Goal: Transaction & Acquisition: Book appointment/travel/reservation

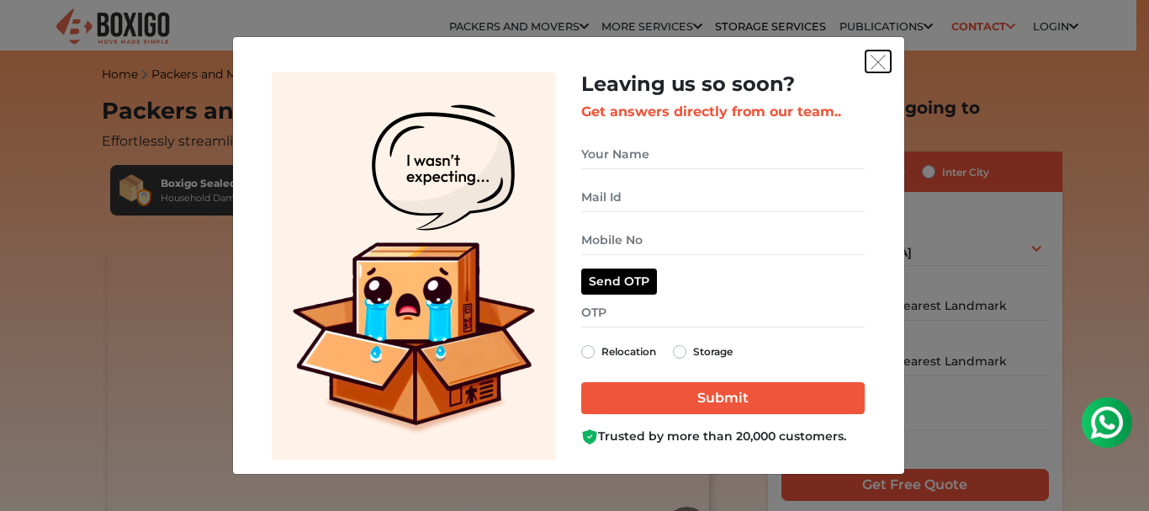
click at [867, 66] on button "get free quote dialog" at bounding box center [878, 61] width 25 height 22
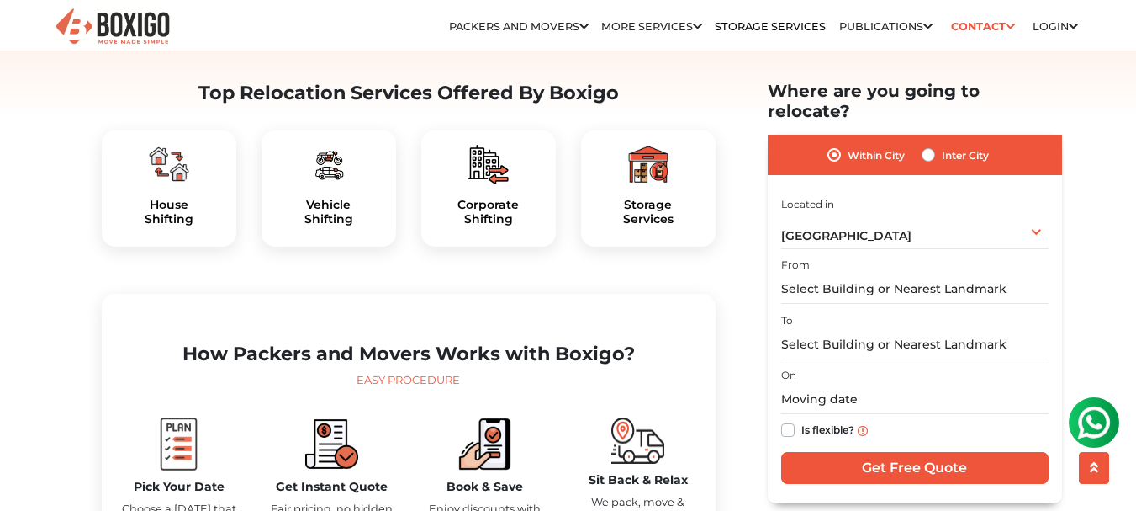
scroll to position [513, 0]
click at [559, 431] on section "How Packers and Movers Works with Boxigo? Easy Procedure Pick Your Date Choose …" at bounding box center [408, 442] width 587 height 233
click at [172, 227] on h5 "House Shifting" at bounding box center [169, 213] width 108 height 29
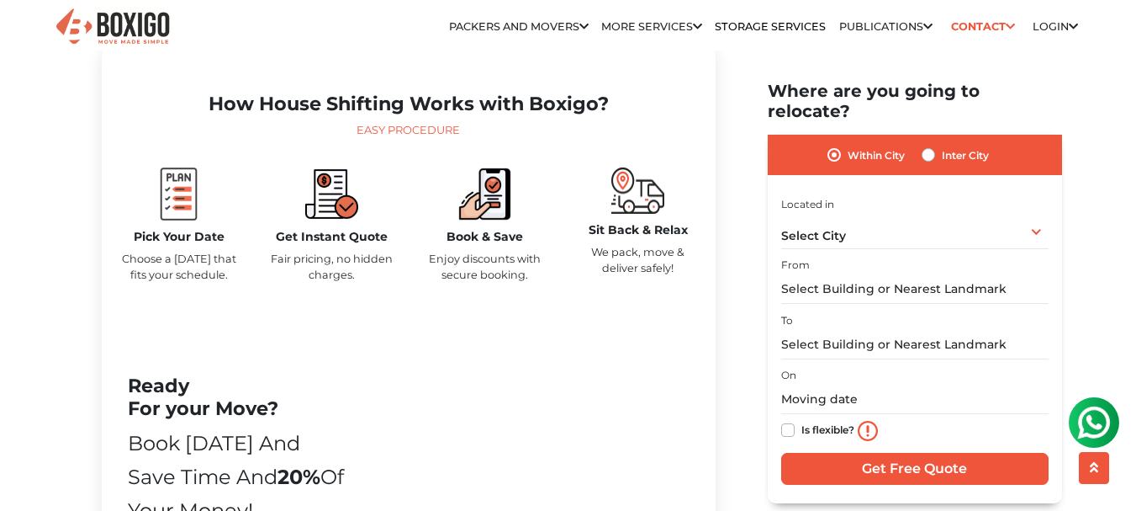
scroll to position [762, 0]
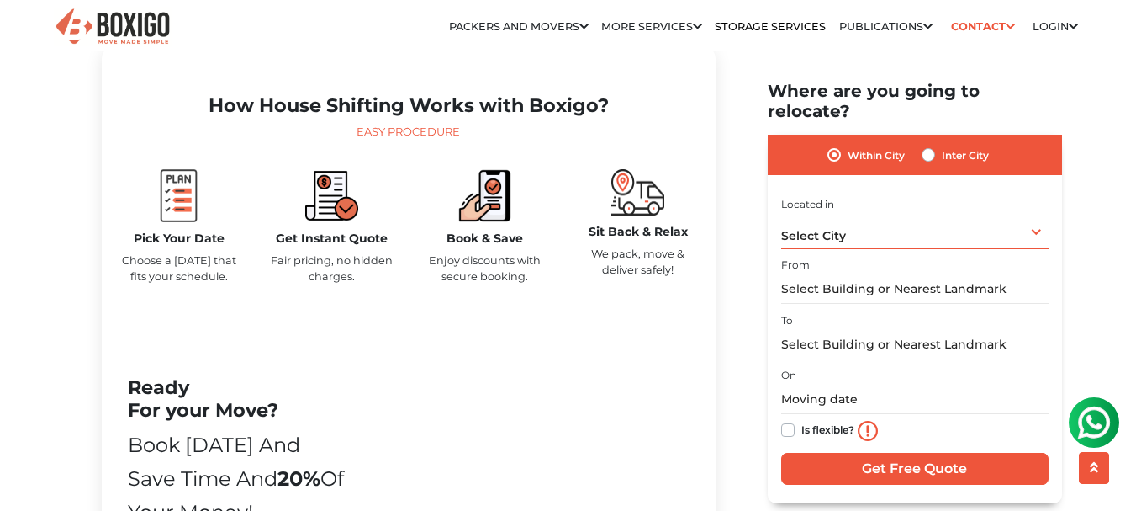
click at [945, 214] on div "Select City Select City Bangalore Bengaluru Bhopal Bhubaneswar Chennai Coimbato…" at bounding box center [915, 230] width 268 height 35
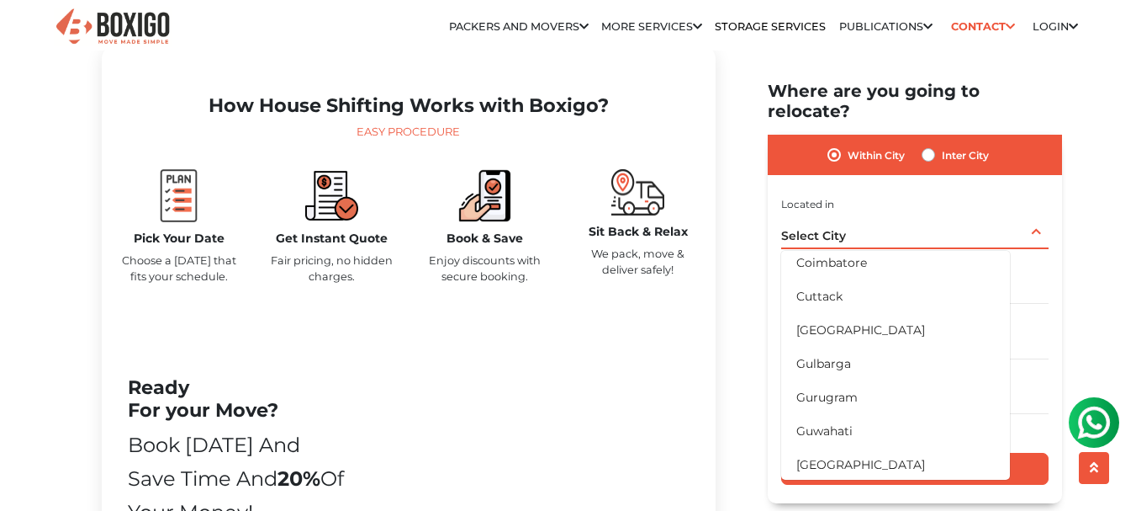
scroll to position [221, 0]
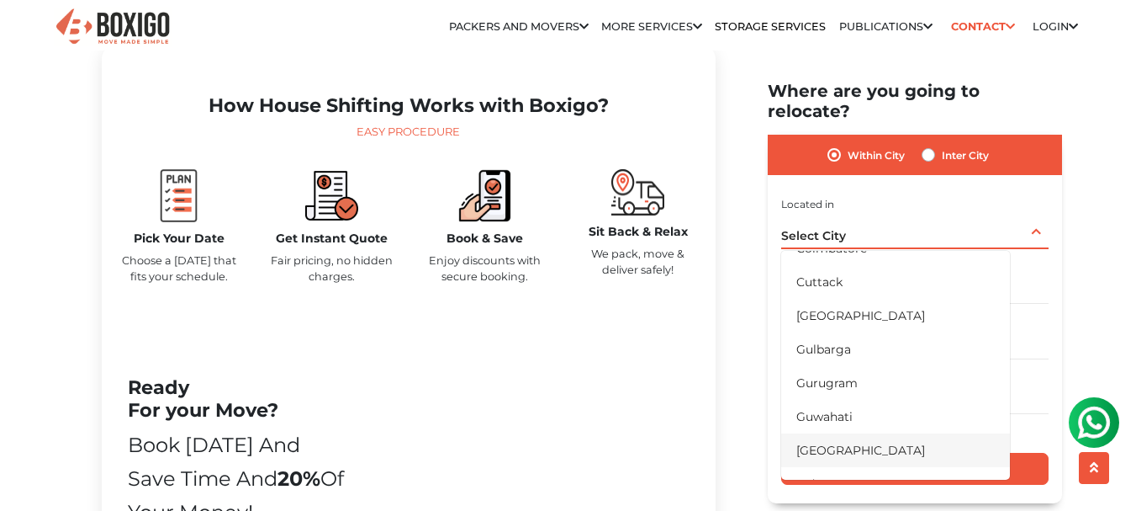
click at [818, 432] on li "[GEOGRAPHIC_DATA]" at bounding box center [895, 449] width 229 height 34
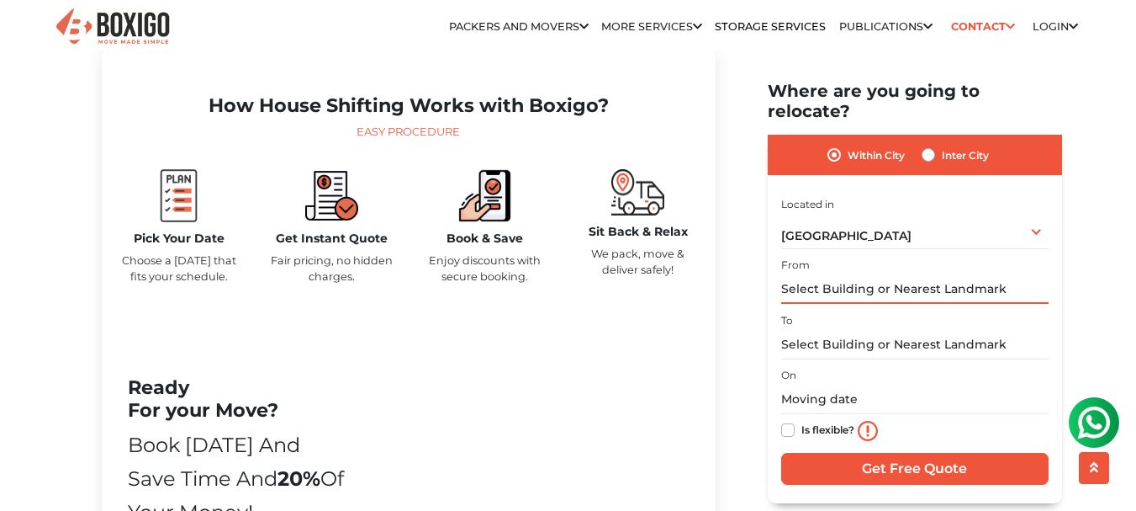
click at [903, 274] on input "text" at bounding box center [915, 288] width 268 height 29
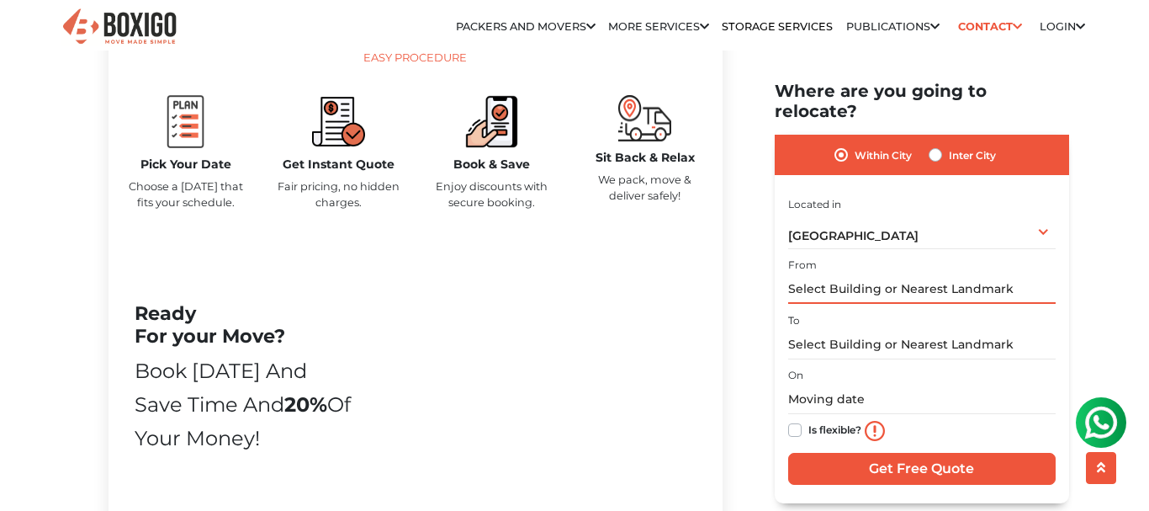
scroll to position [837, 0]
